Goal: Task Accomplishment & Management: Manage account settings

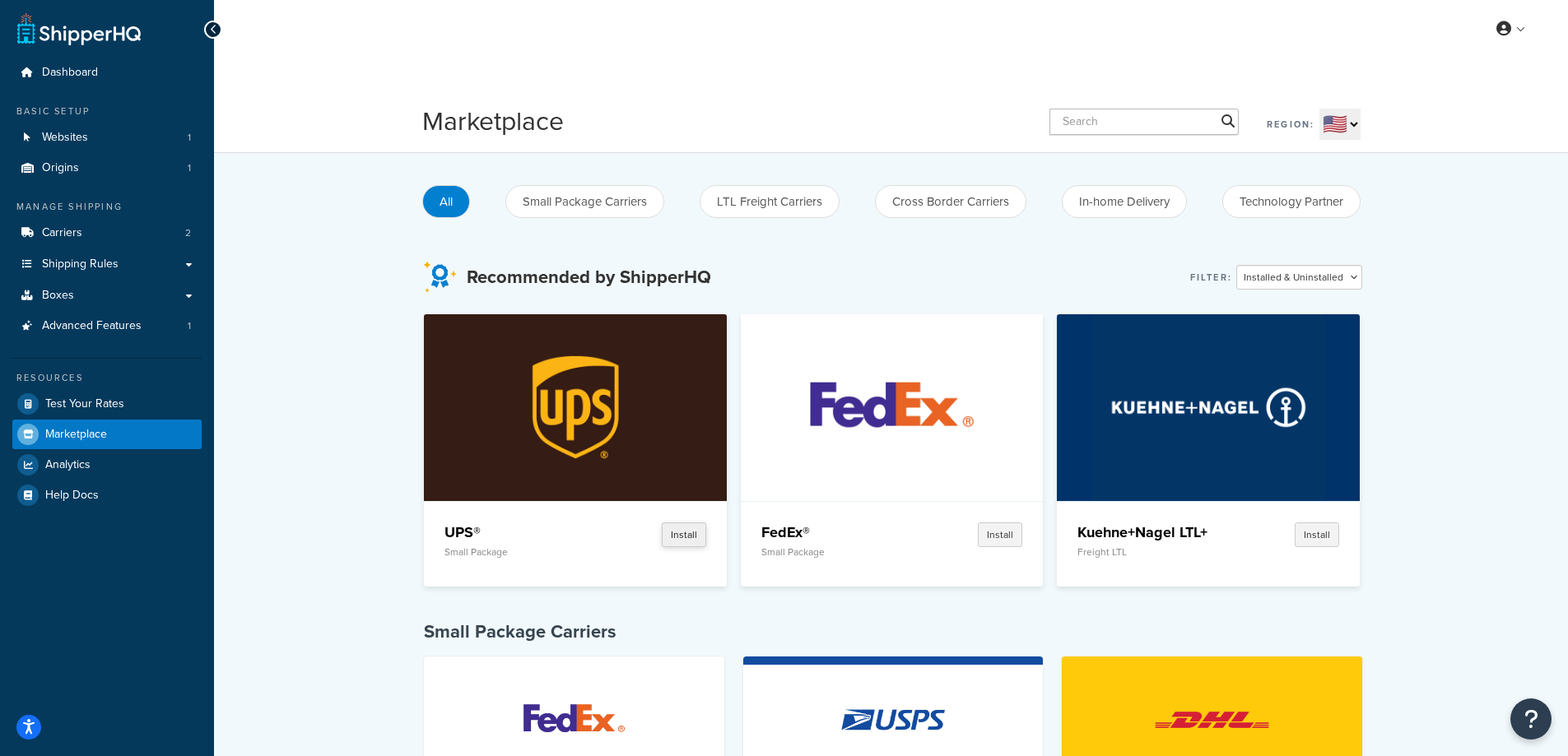
click at [686, 538] on button "Install" at bounding box center [684, 535] width 44 height 24
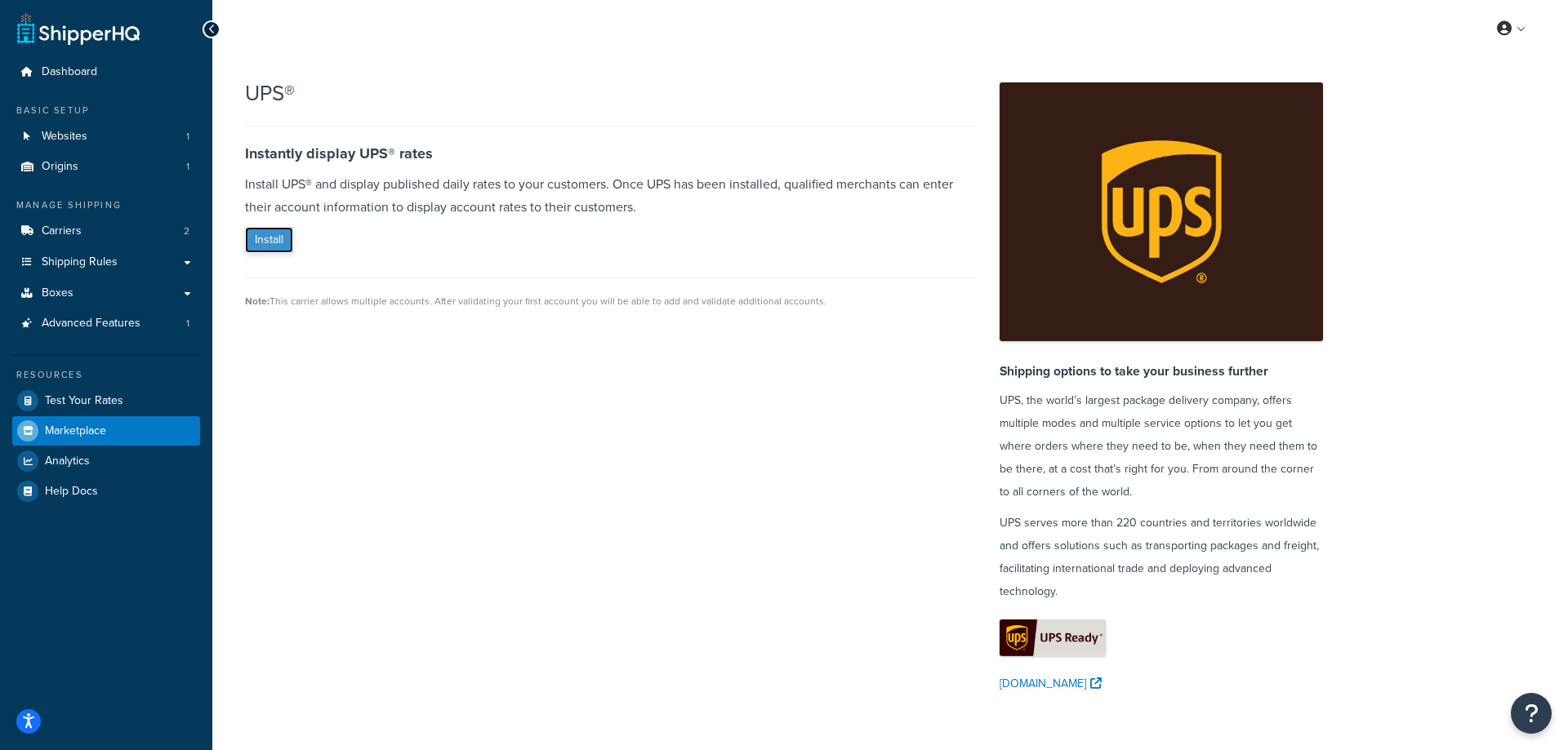
click at [275, 236] on button "Install" at bounding box center [269, 240] width 49 height 26
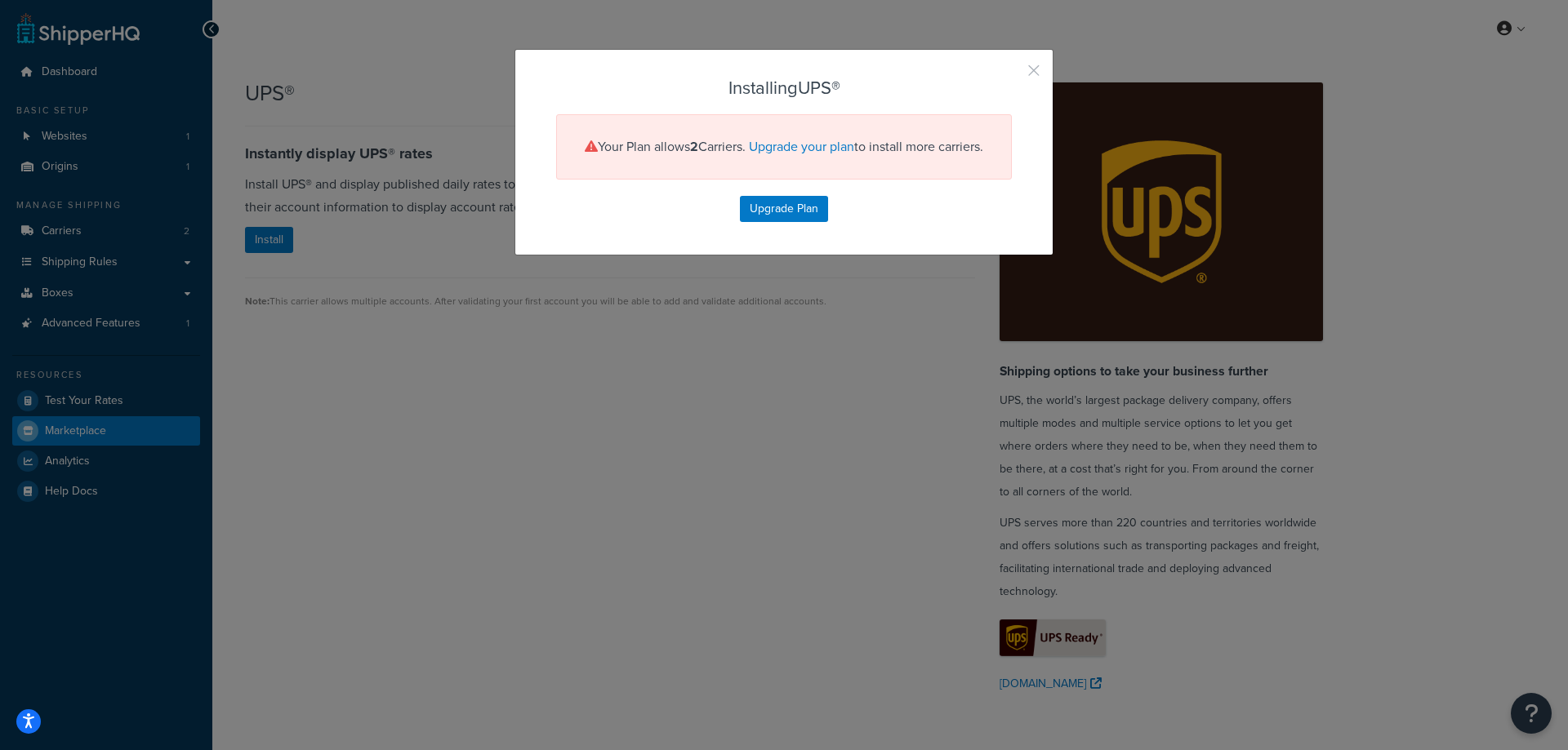
click at [1012, 75] on button "button" at bounding box center [1009, 77] width 4 height 4
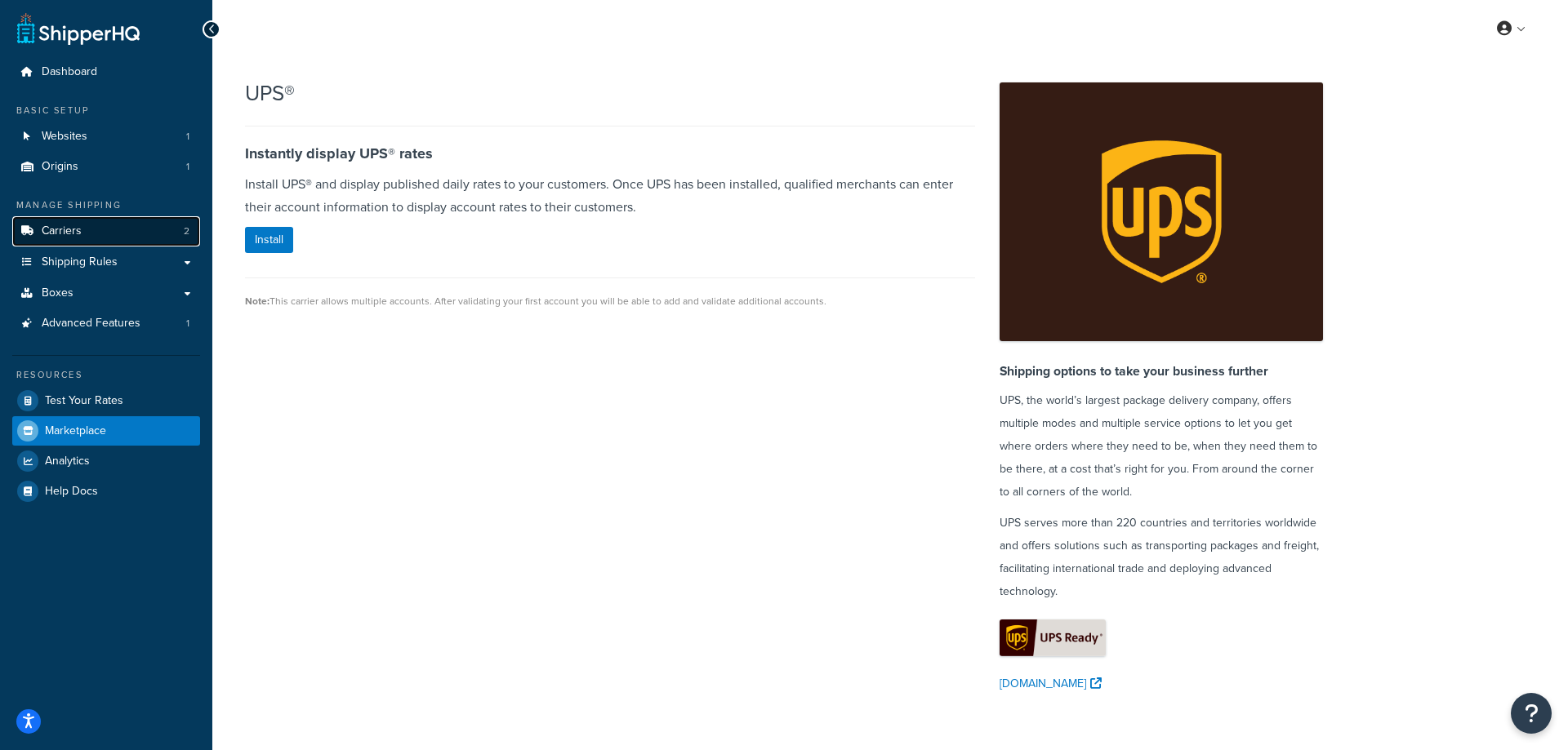
click at [92, 235] on link "Carriers 2" at bounding box center [106, 232] width 188 height 30
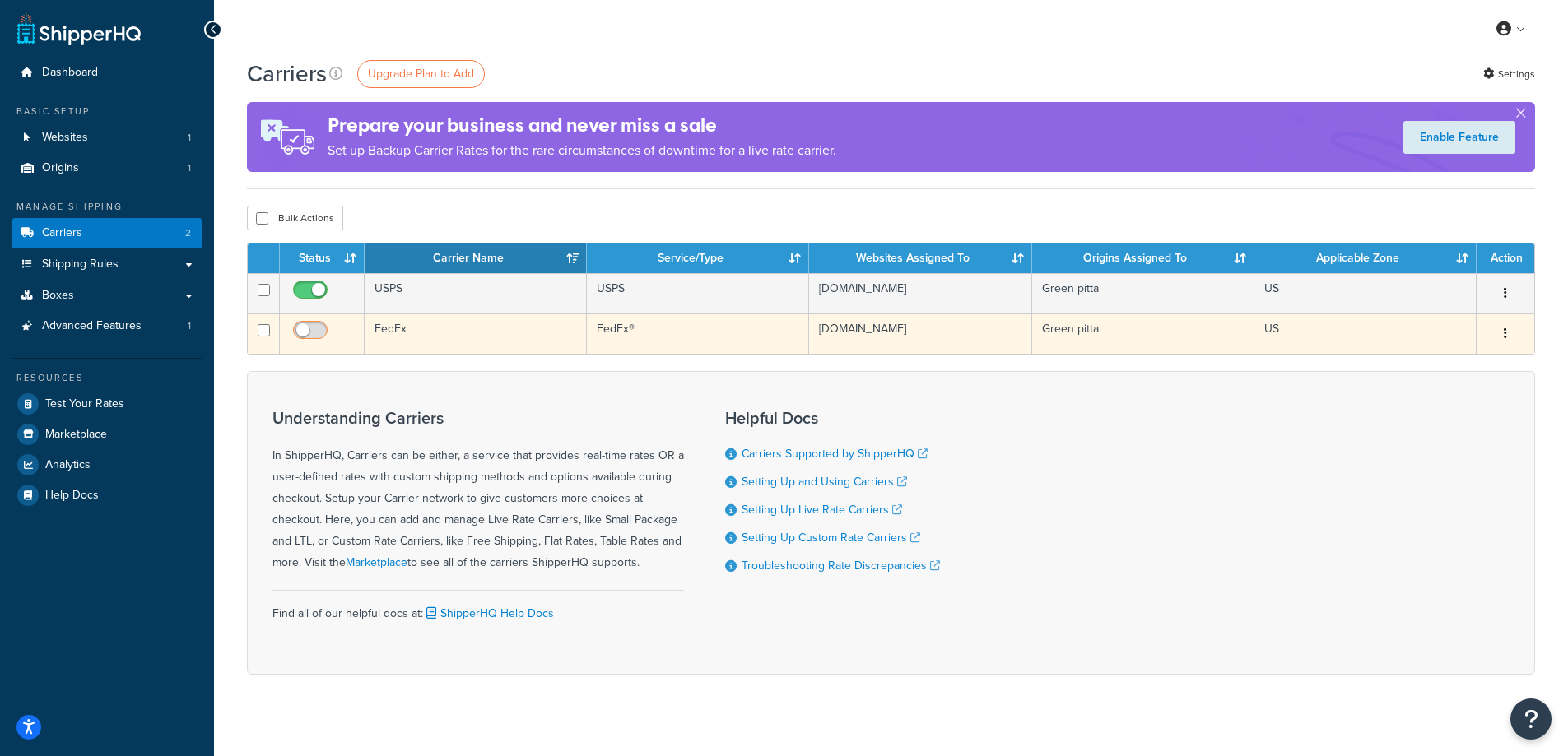
click at [297, 326] on input "checkbox" at bounding box center [313, 334] width 45 height 21
checkbox input "true"
click at [1509, 336] on button "button" at bounding box center [1505, 334] width 23 height 26
click at [1413, 362] on link "Edit" at bounding box center [1439, 367] width 130 height 34
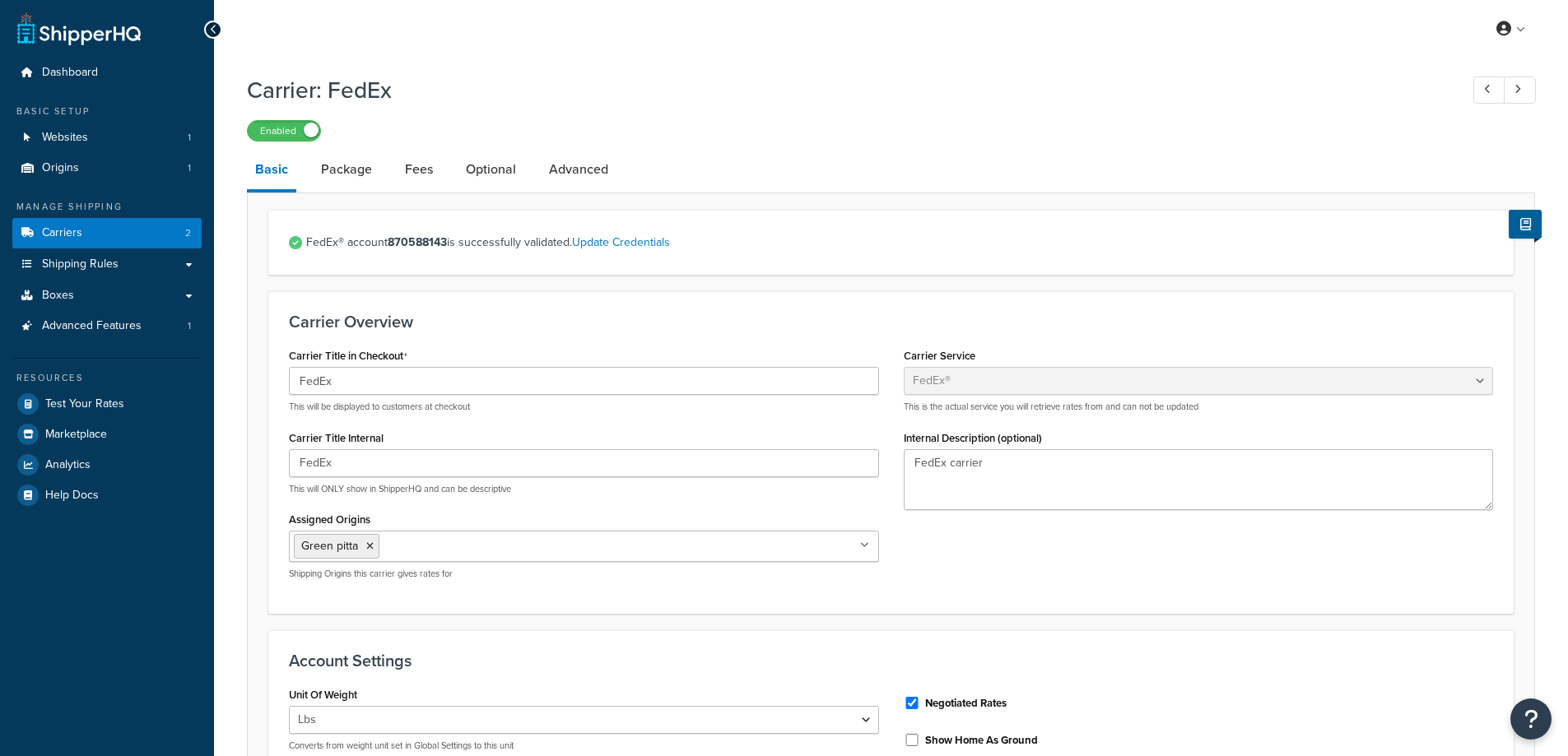
select select "fedEx"
select select "REGULAR_PICKUP"
select select "FEDEX_ENVELOPE"
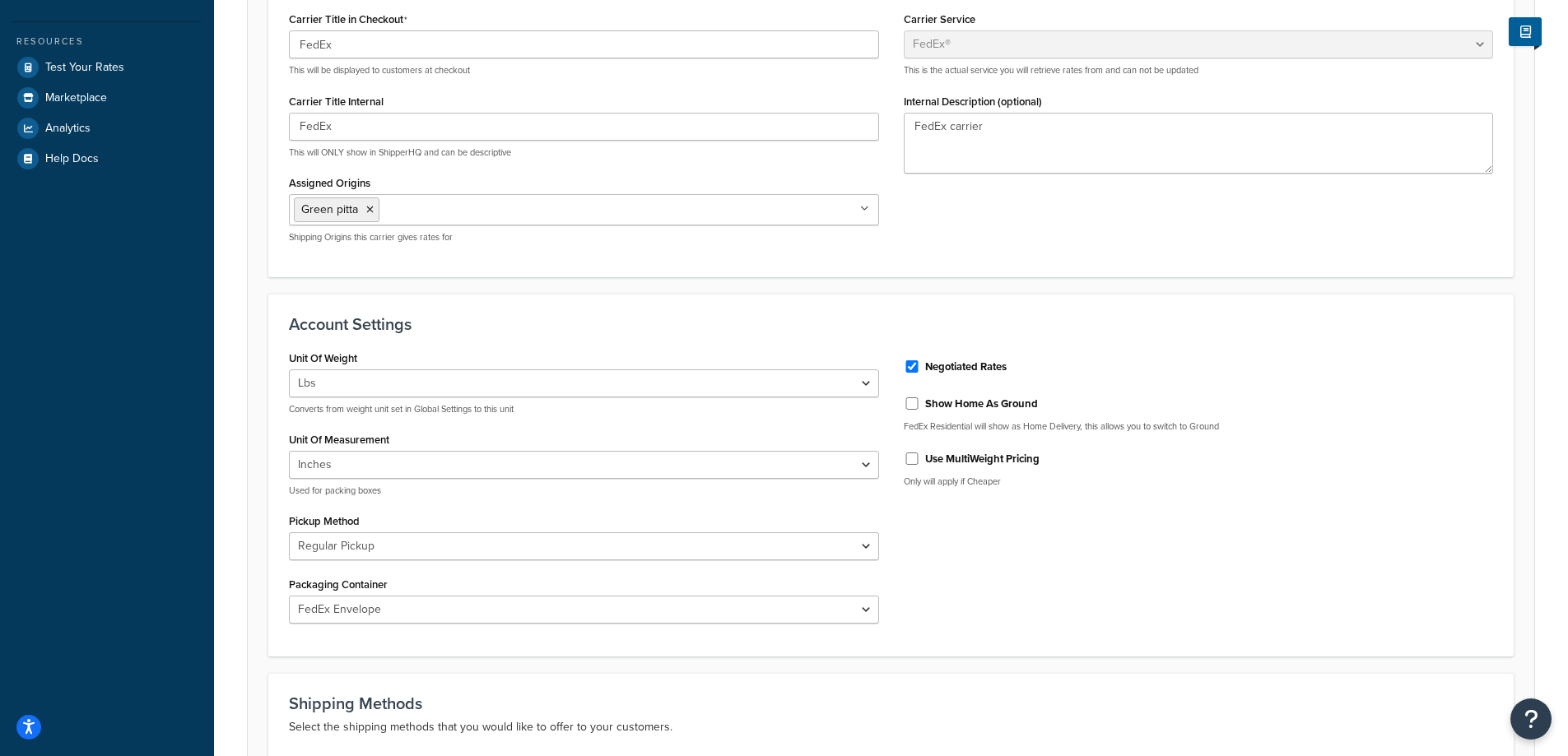
scroll to position [324, 0]
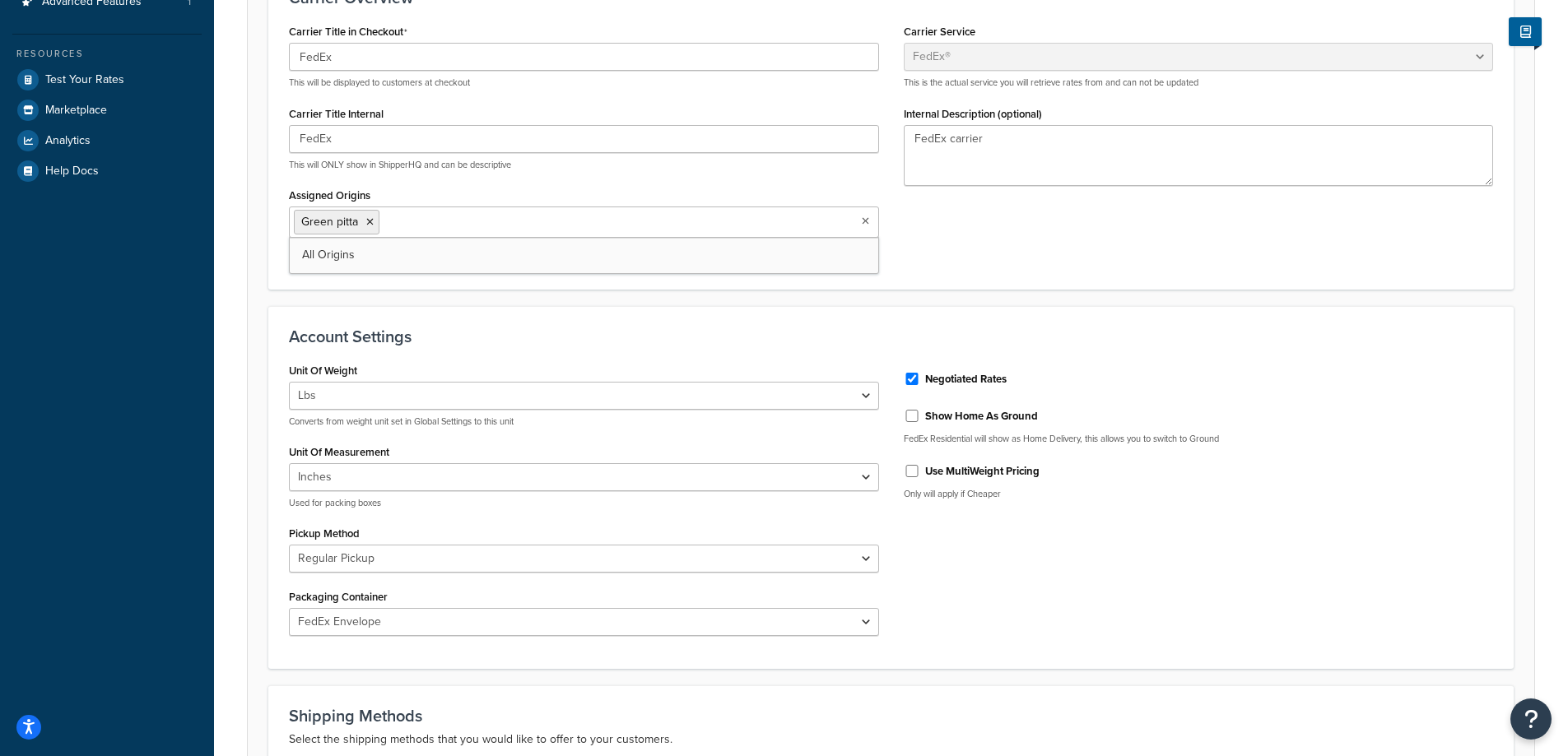
click at [867, 226] on icon at bounding box center [865, 221] width 8 height 9
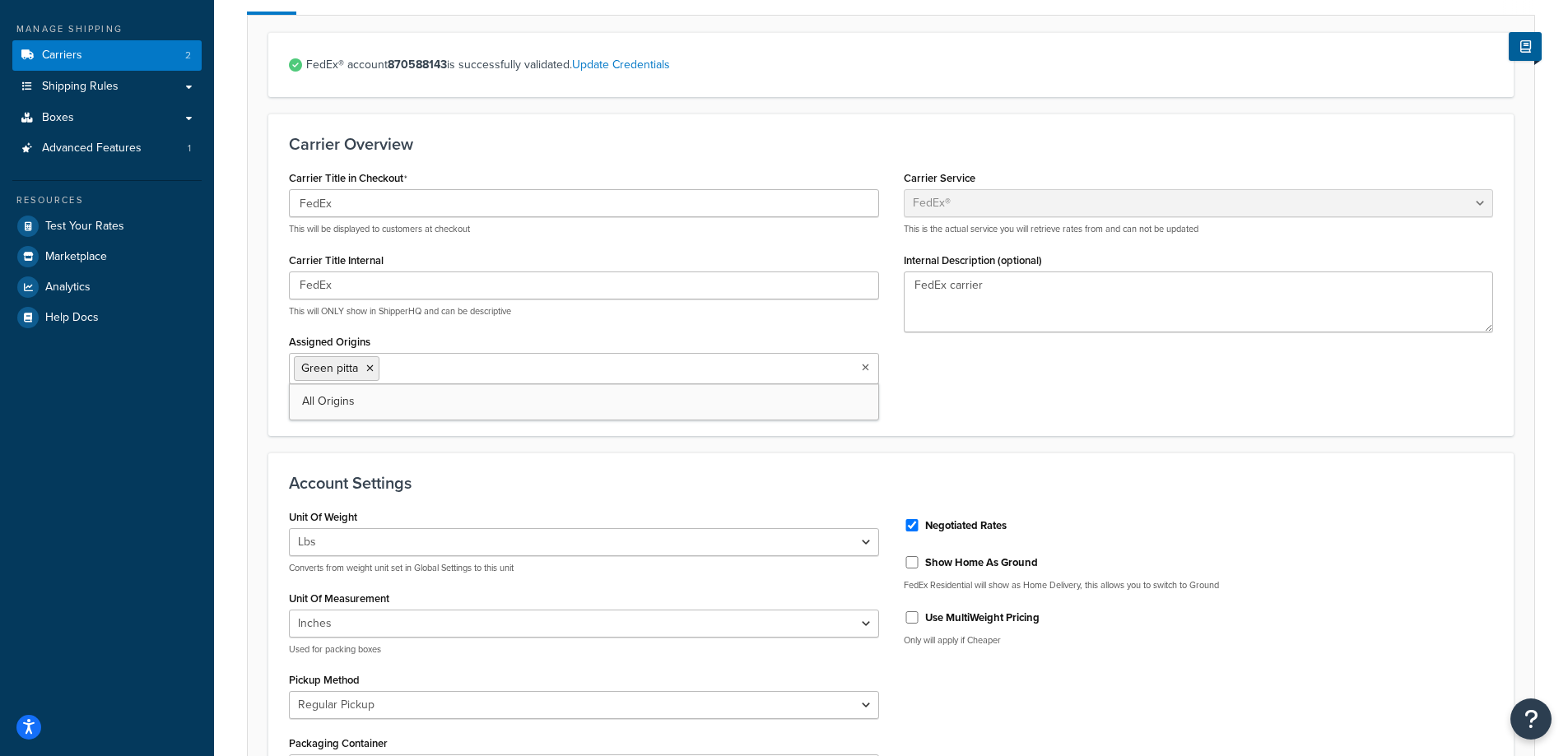
scroll to position [160, 0]
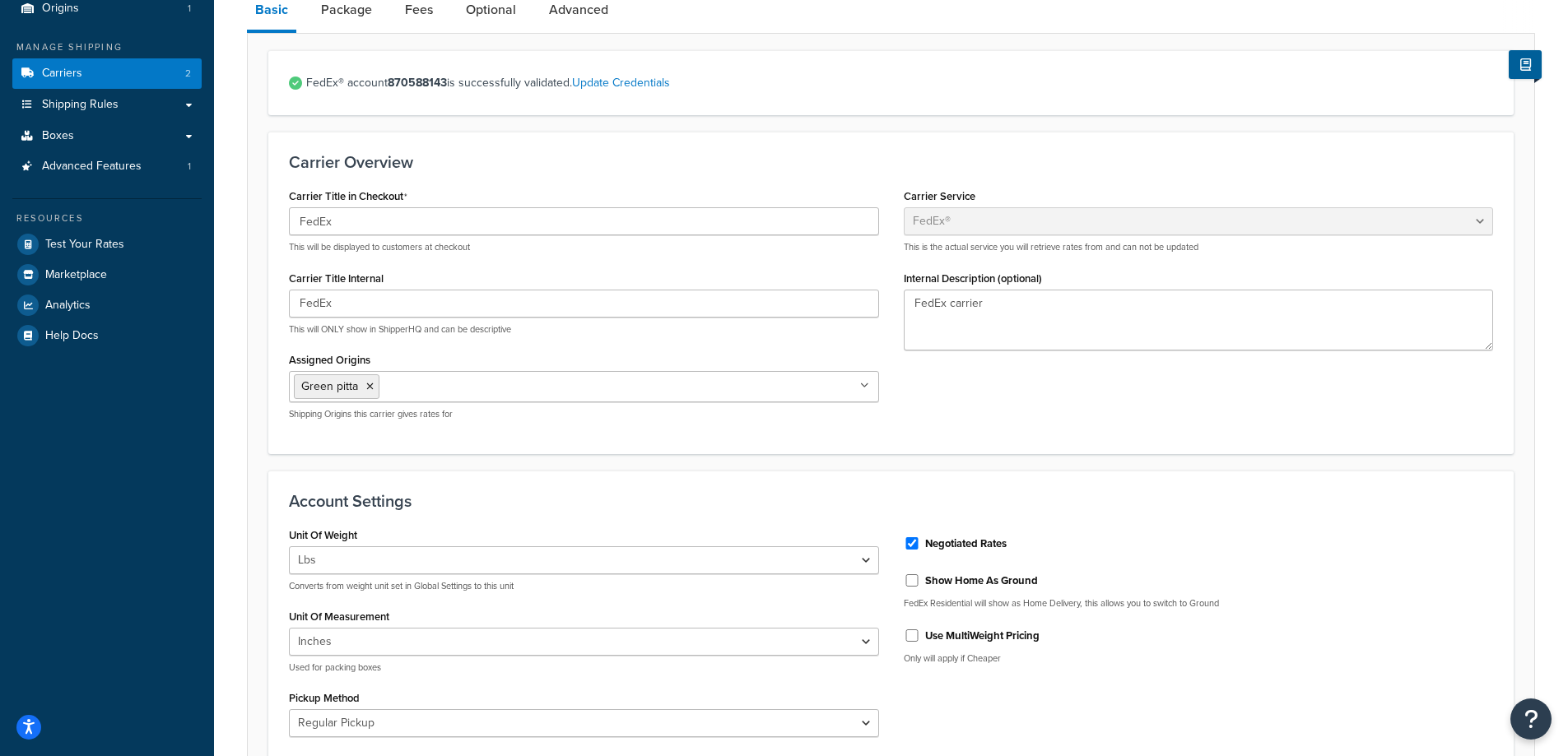
click at [351, 18] on link "Package" at bounding box center [347, 10] width 68 height 40
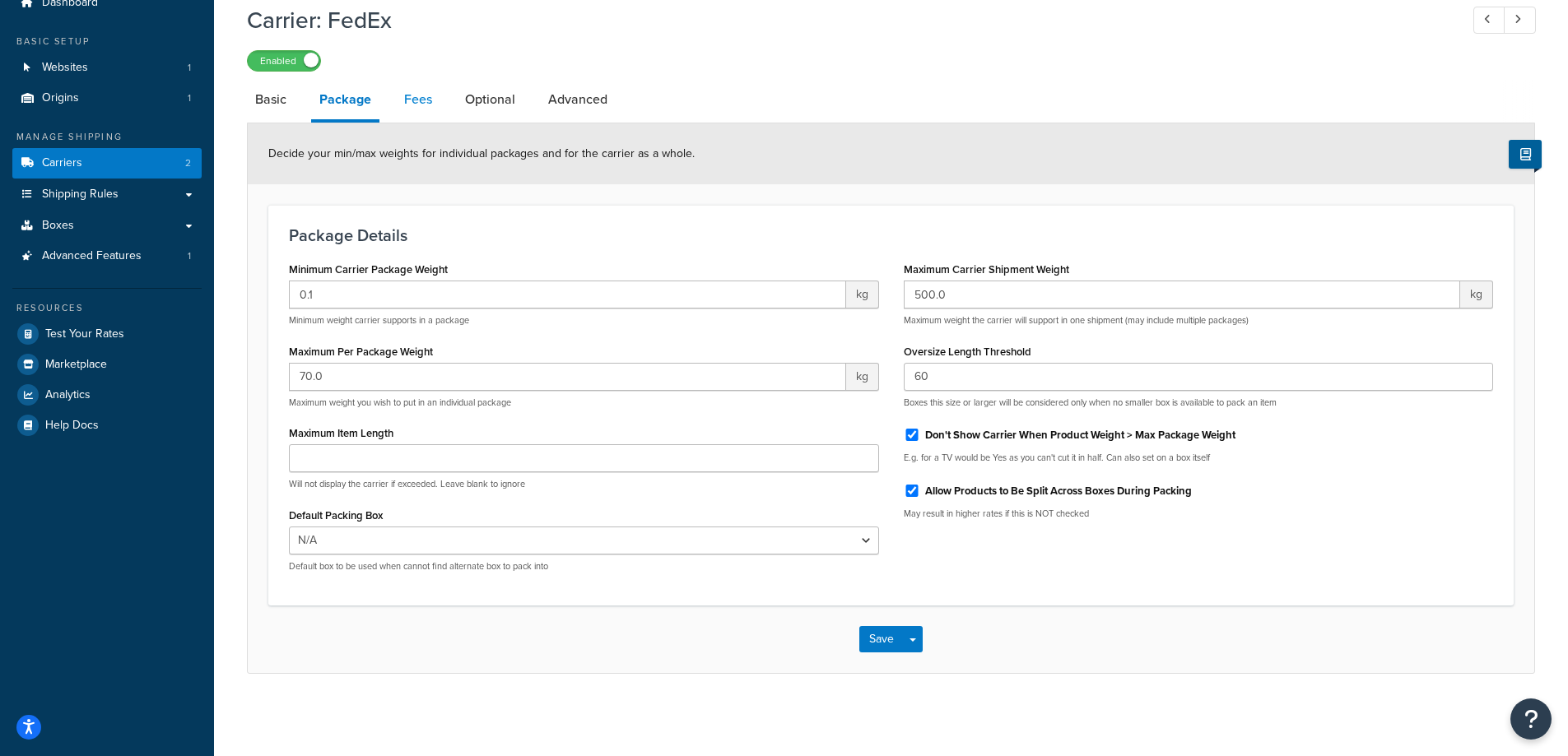
click at [421, 106] on link "Fees" at bounding box center [417, 100] width 44 height 40
select select "AFTER"
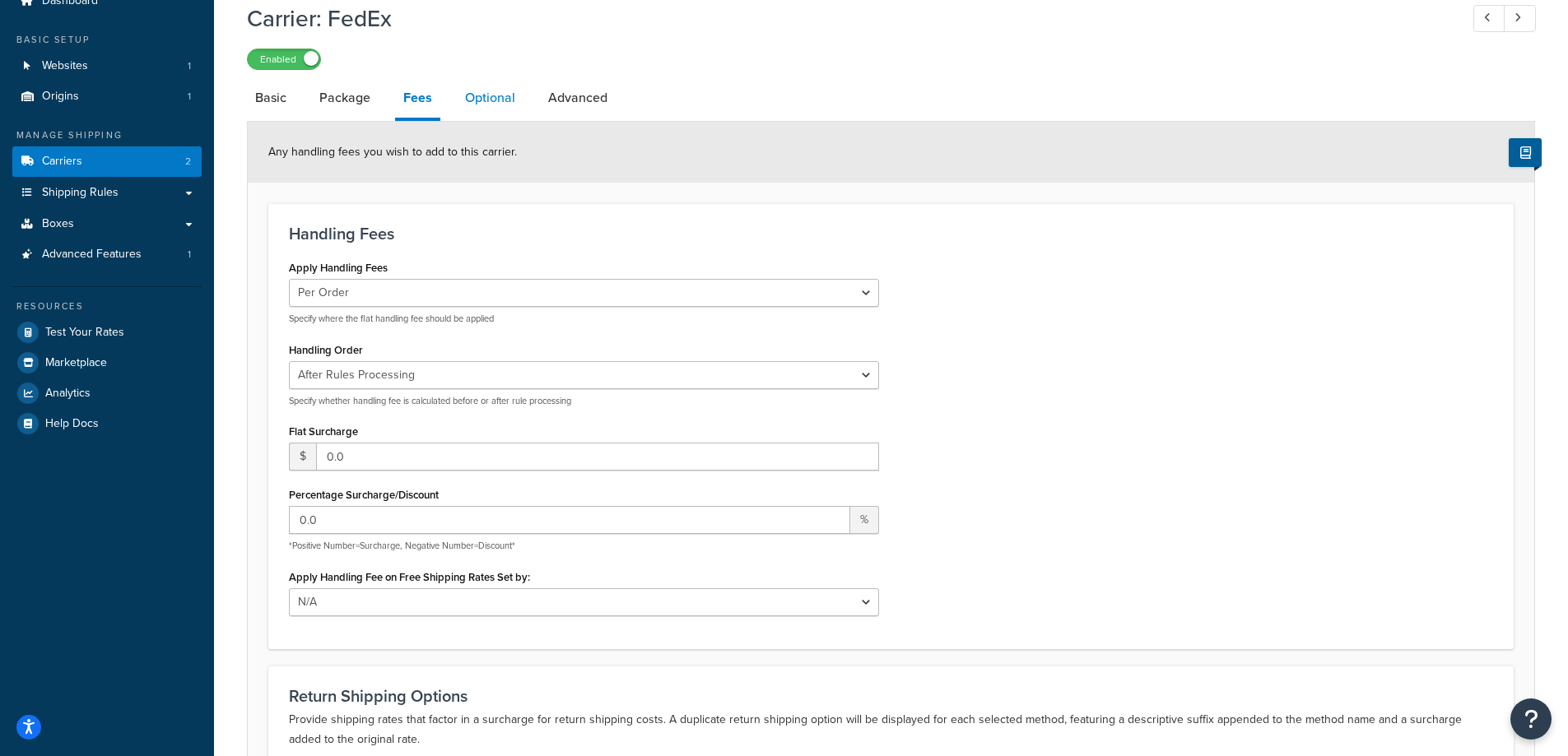
click at [493, 109] on link "Optional" at bounding box center [490, 98] width 67 height 40
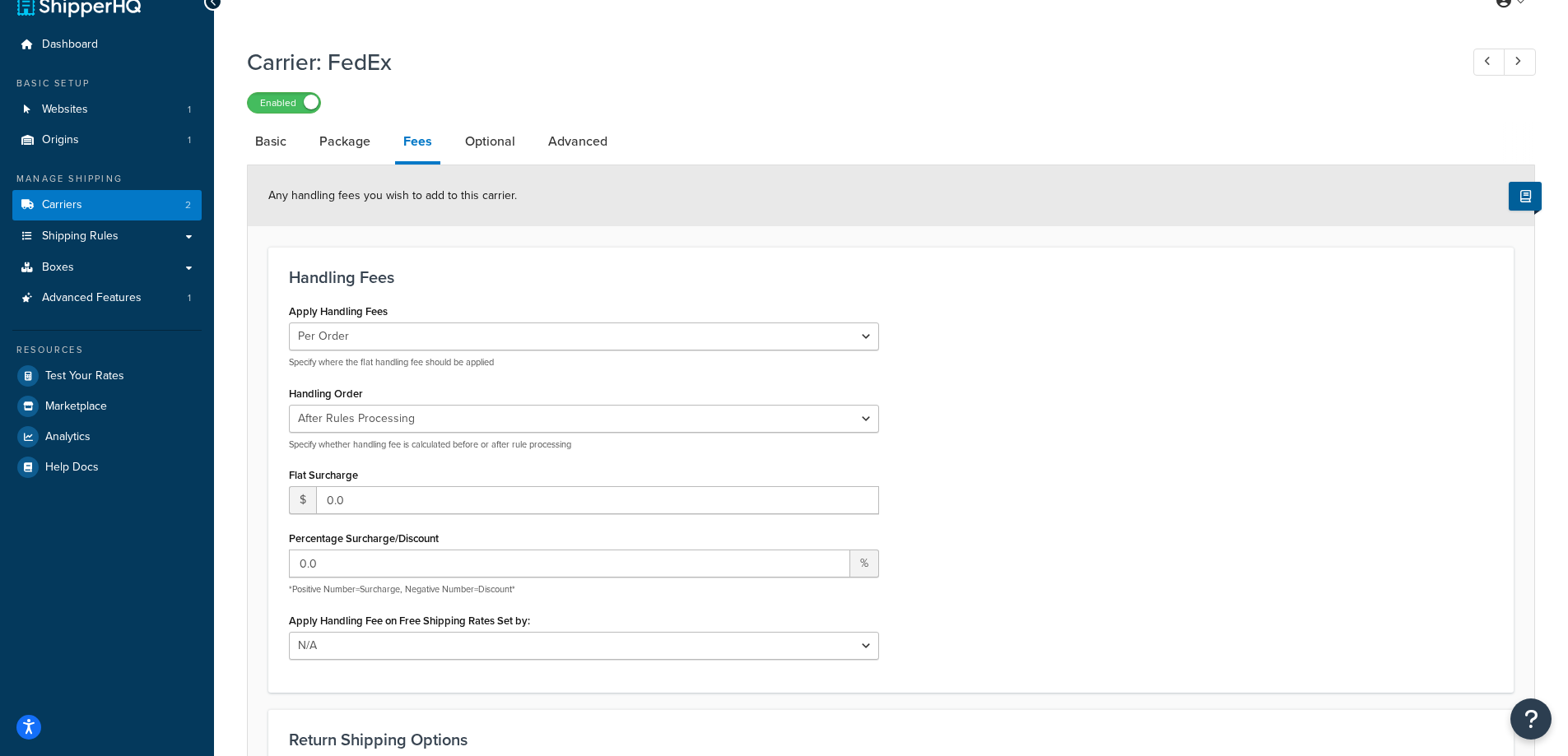
select select "business"
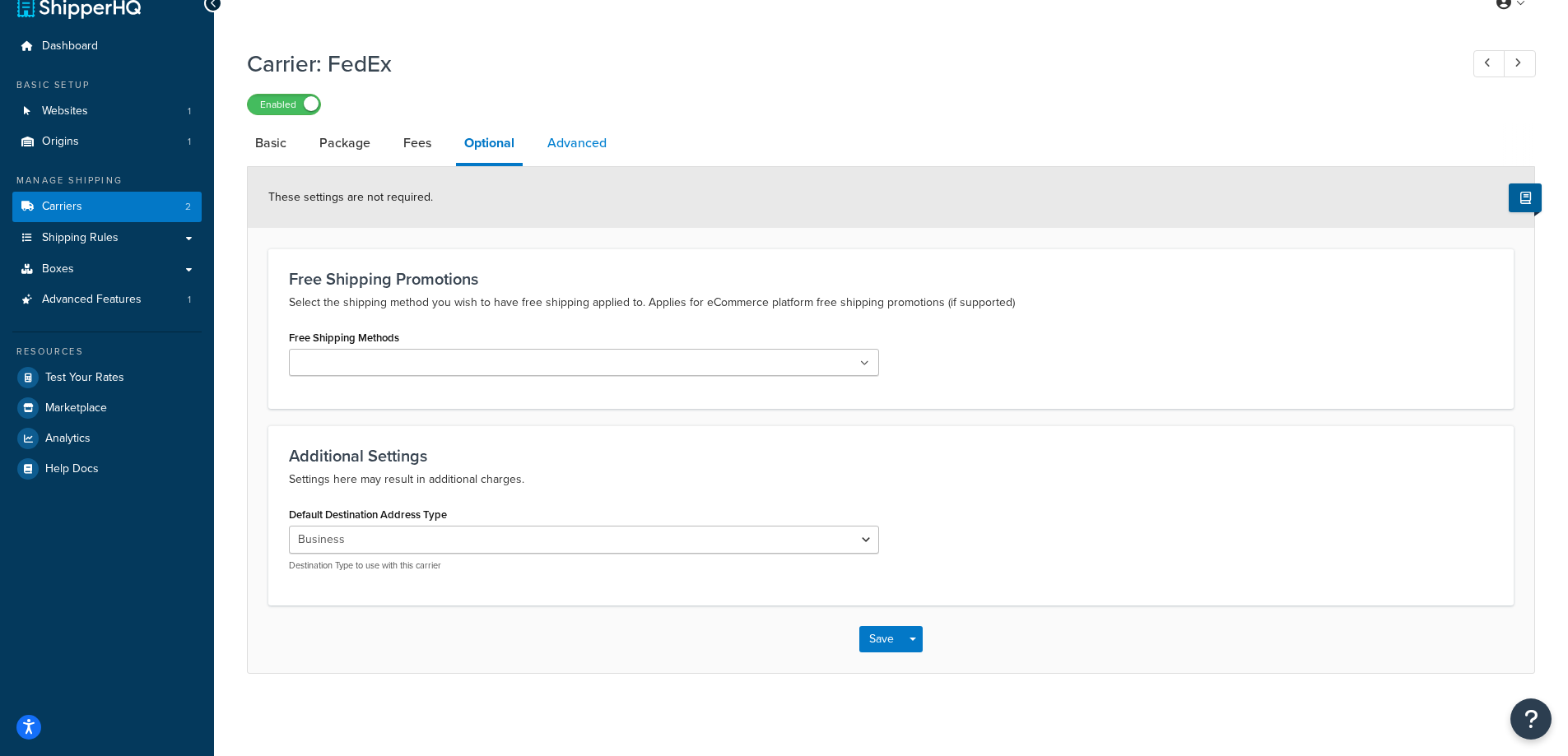
click at [562, 157] on link "Advanced" at bounding box center [576, 143] width 75 height 40
select select "false"
